Goal: Information Seeking & Learning: Learn about a topic

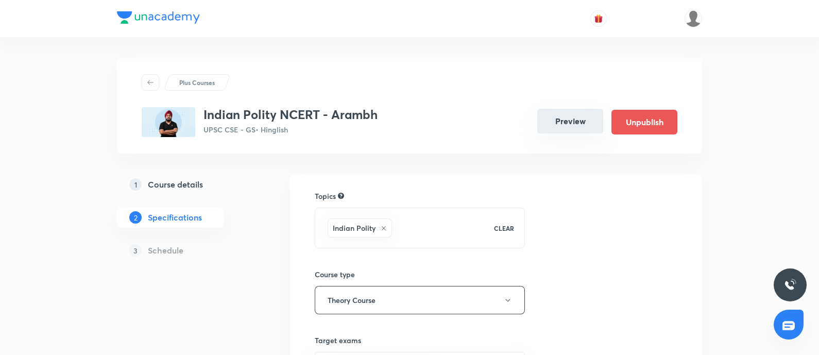
click at [573, 125] on button "Preview" at bounding box center [570, 121] width 66 height 25
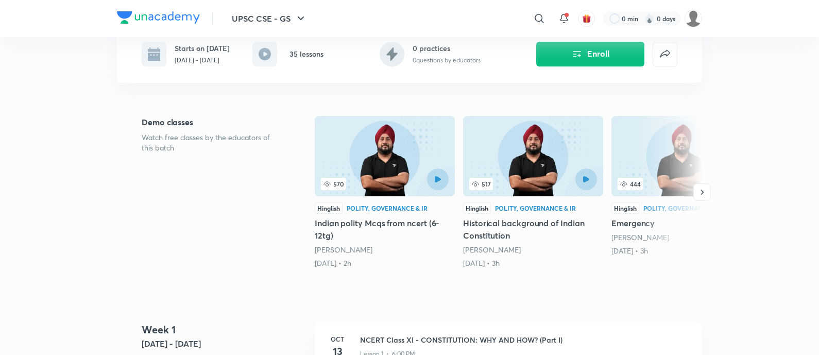
scroll to position [322, 0]
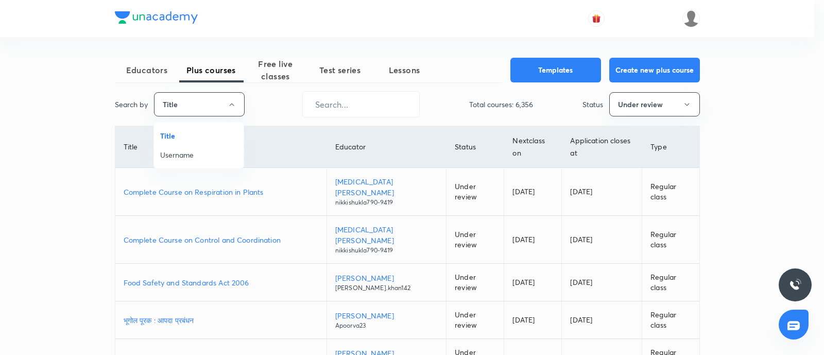
click at [192, 153] on span "Username" at bounding box center [198, 154] width 77 height 11
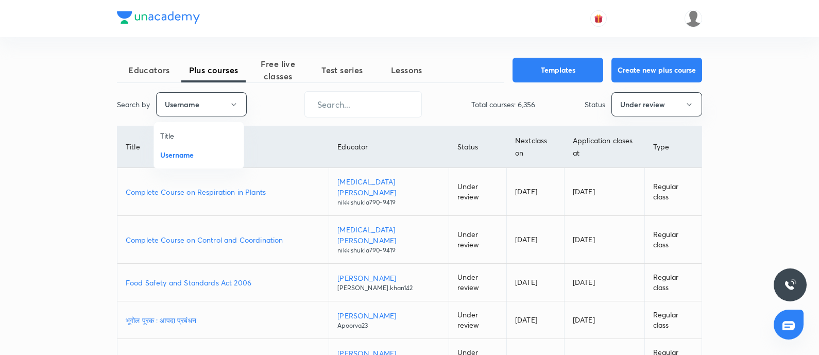
click at [359, 124] on div "Educators Plus courses Free live classes Test series Lessons Templates Create n…" at bounding box center [409, 334] width 585 height 553
click at [351, 107] on input "text" at bounding box center [363, 104] width 116 height 26
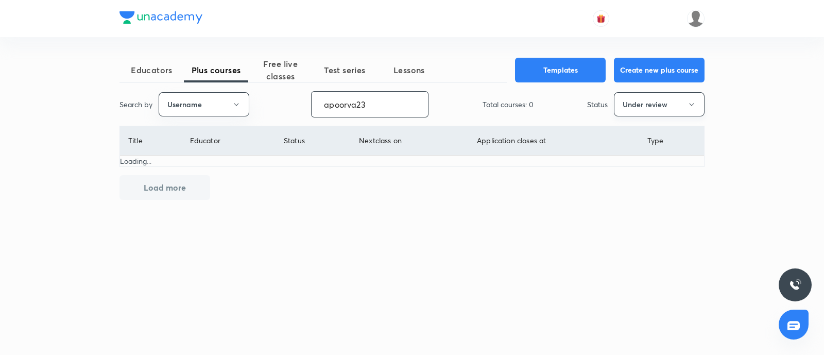
type input "apoorva23"
click at [651, 100] on button "Under review" at bounding box center [659, 104] width 91 height 24
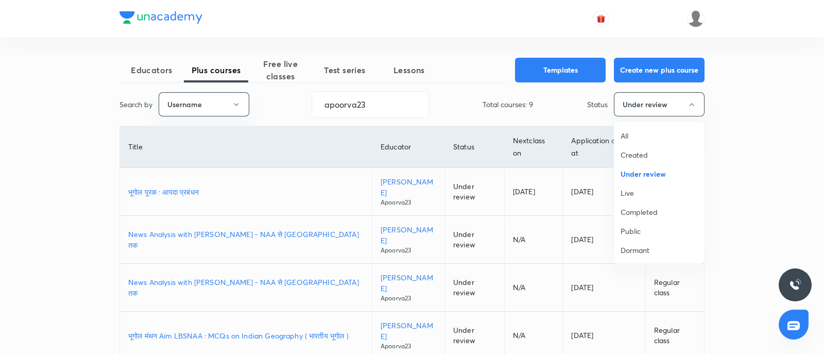
click at [619, 193] on li "Live" at bounding box center [659, 192] width 90 height 19
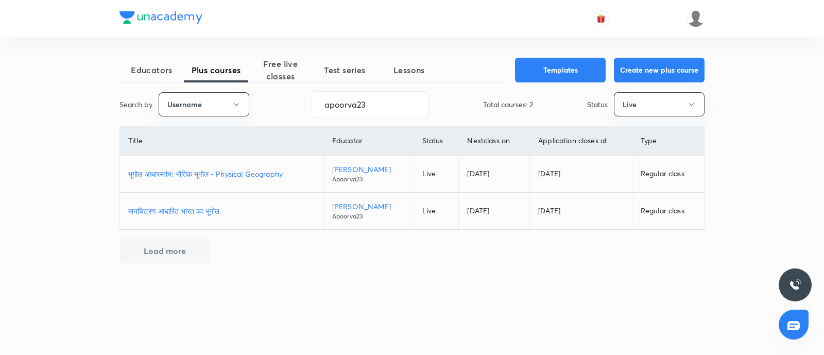
click at [252, 169] on p "भूगोल आधारस्‍तंभ: भौतिक भूगोल - Physical Geography" at bounding box center [221, 173] width 187 height 11
click at [649, 96] on button "Live" at bounding box center [659, 104] width 91 height 24
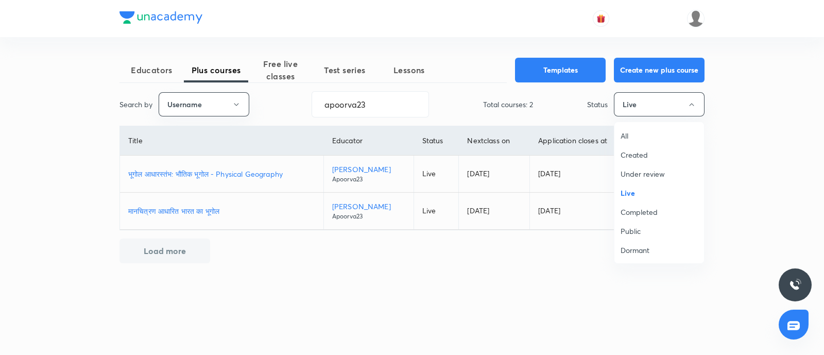
click at [639, 171] on span "Under review" at bounding box center [658, 173] width 77 height 11
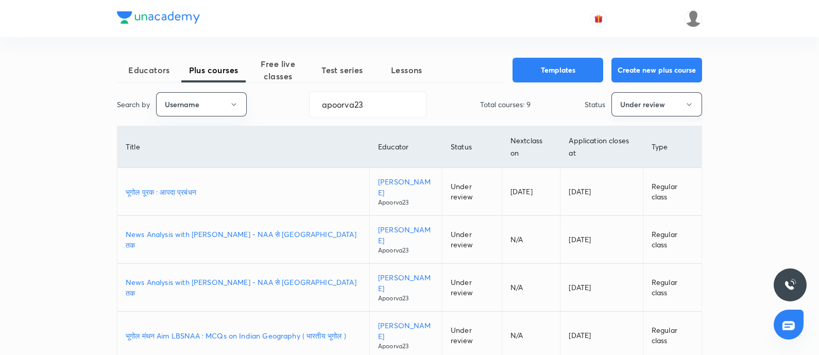
click at [654, 99] on button "Under review" at bounding box center [656, 104] width 91 height 24
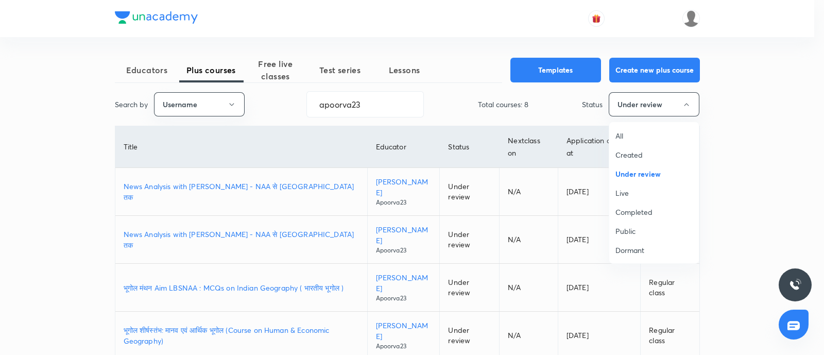
drag, startPoint x: 624, startPoint y: 191, endPoint x: 601, endPoint y: 194, distance: 22.9
click at [623, 191] on span "Live" at bounding box center [653, 192] width 77 height 11
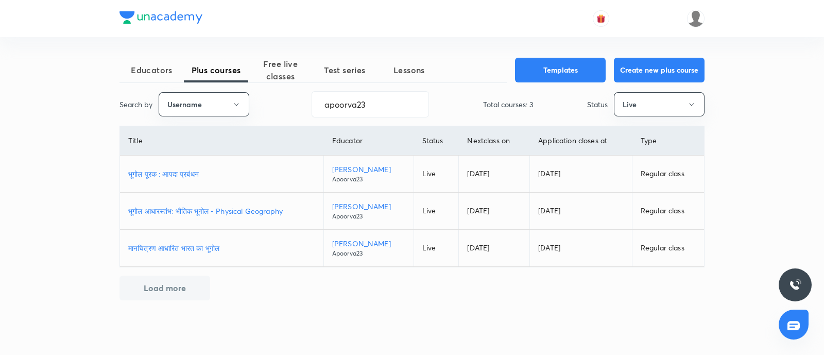
click at [189, 174] on p "भूगोल पूरक : आपदा प्रबंधन" at bounding box center [221, 173] width 187 height 11
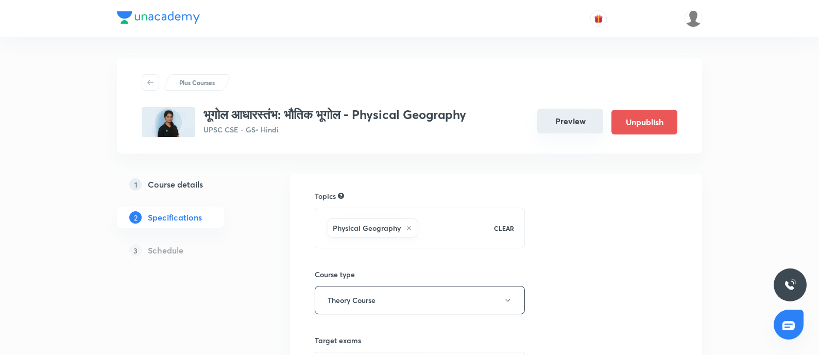
click at [570, 131] on button "Preview" at bounding box center [570, 121] width 66 height 25
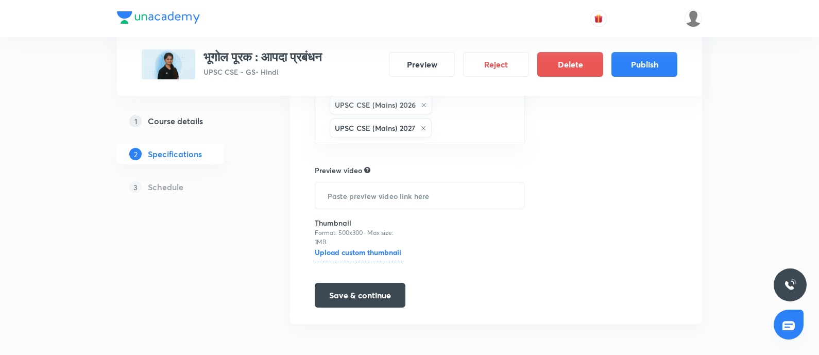
click at [184, 123] on h5 "Course details" at bounding box center [175, 121] width 55 height 12
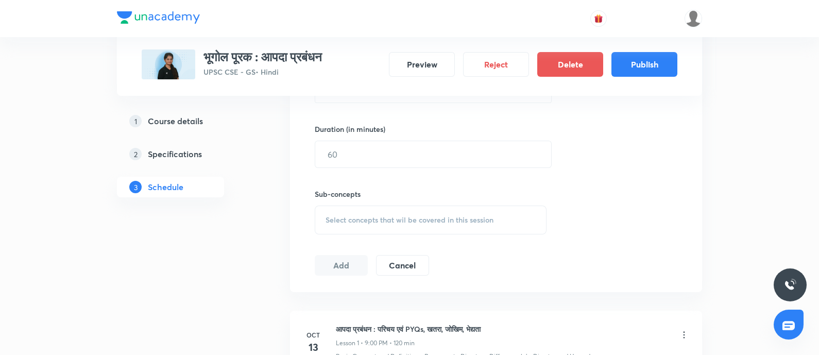
scroll to position [386, 0]
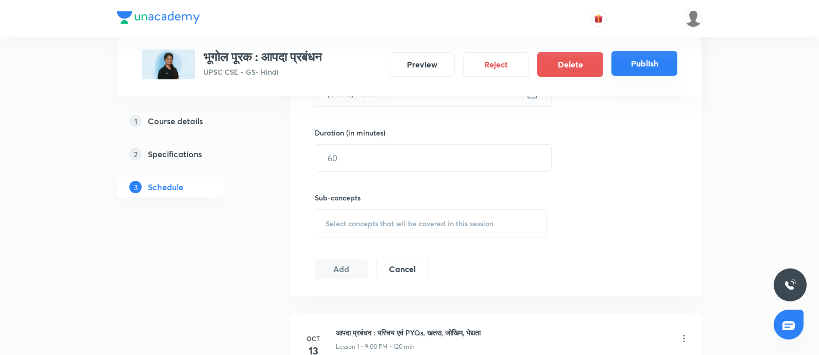
click at [650, 65] on button "Publish" at bounding box center [644, 63] width 66 height 25
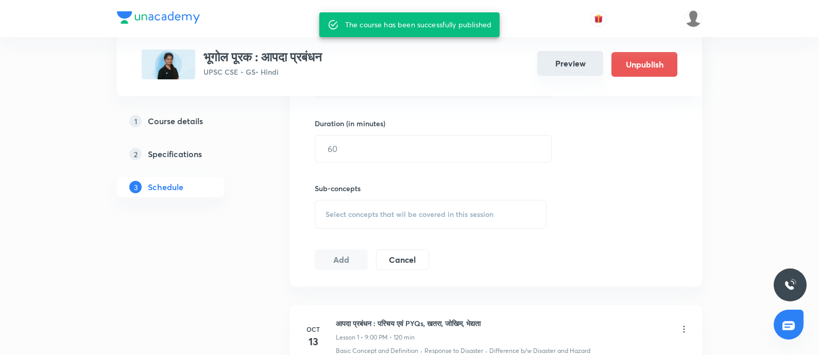
click at [574, 58] on button "Preview" at bounding box center [570, 63] width 66 height 25
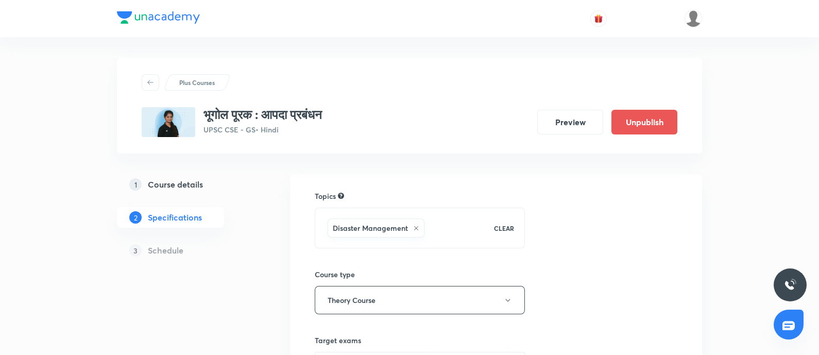
click at [579, 123] on button "Preview" at bounding box center [570, 122] width 66 height 25
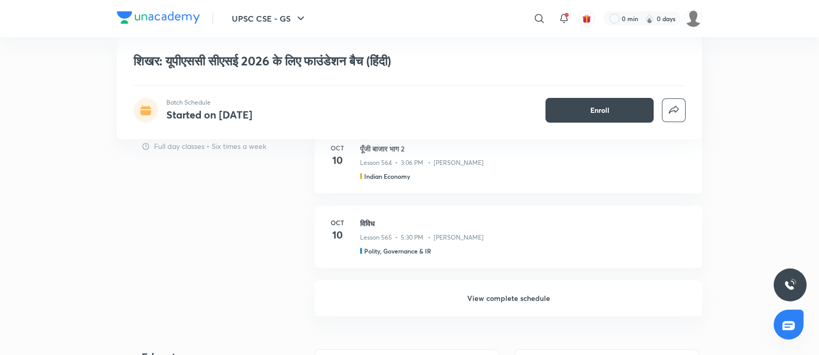
scroll to position [965, 0]
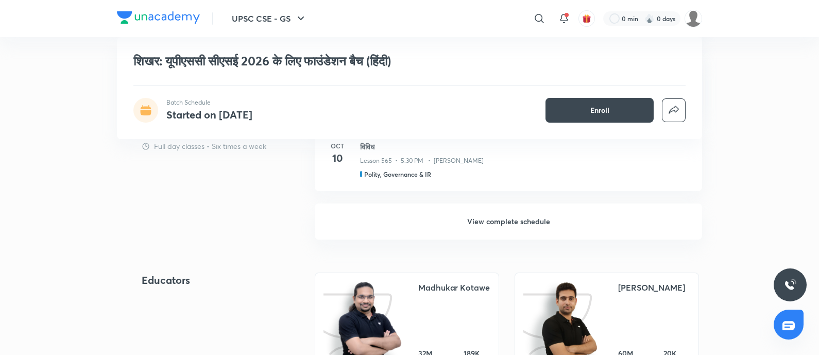
drag, startPoint x: 497, startPoint y: 225, endPoint x: 558, endPoint y: 268, distance: 75.0
click at [497, 224] on h6 "View complete schedule" at bounding box center [508, 221] width 387 height 36
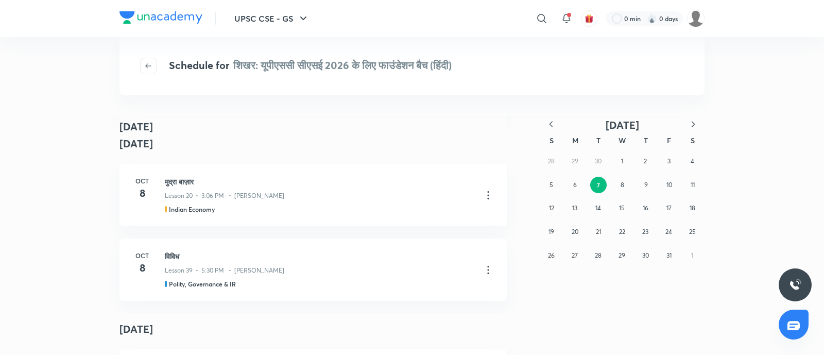
scroll to position [193, 0]
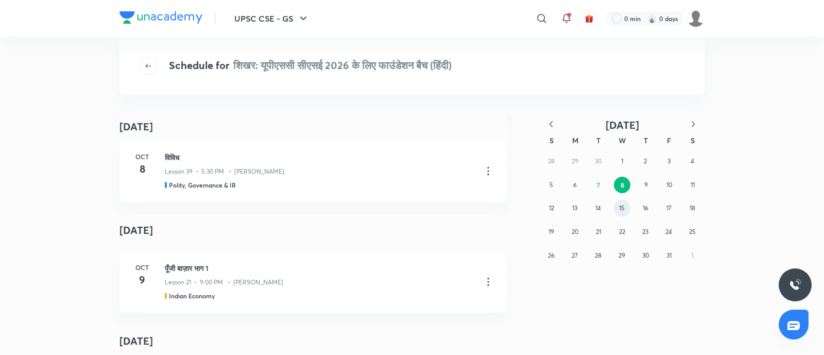
click at [619, 207] on abbr "15" at bounding box center [622, 208] width 6 height 8
